Goal: Task Accomplishment & Management: Manage account settings

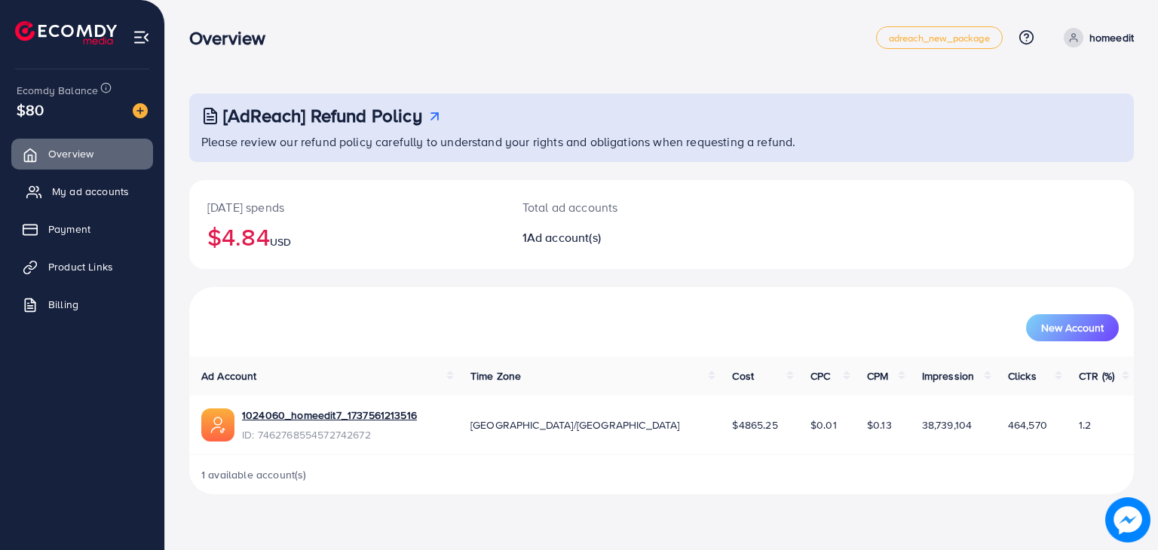
click at [84, 185] on span "My ad accounts" at bounding box center [90, 191] width 77 height 15
